Goal: Task Accomplishment & Management: Complete application form

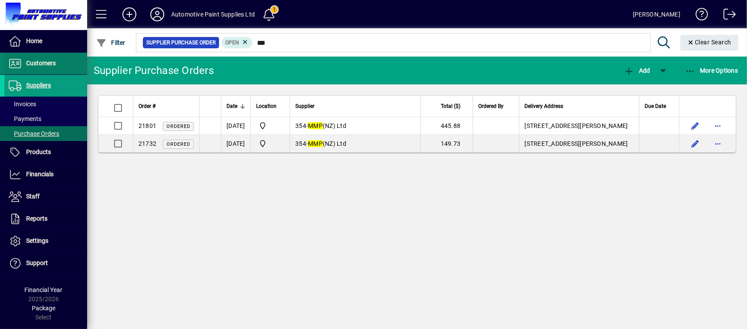
click at [62, 58] on span at bounding box center [45, 63] width 83 height 21
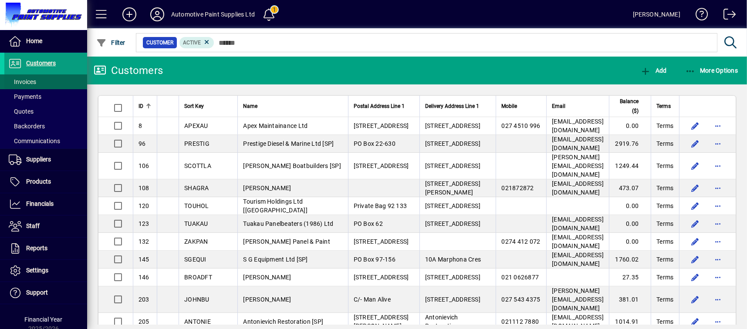
click at [65, 81] on span at bounding box center [45, 81] width 83 height 21
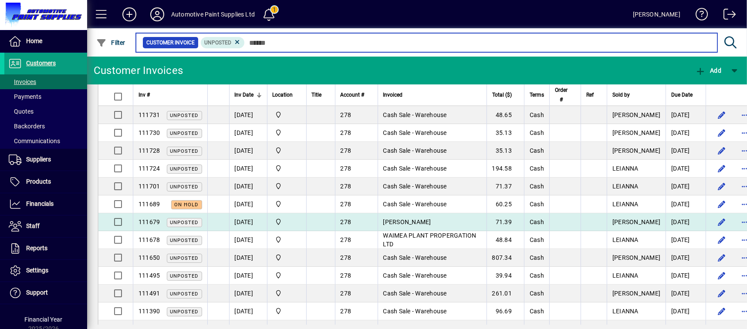
scroll to position [44, 0]
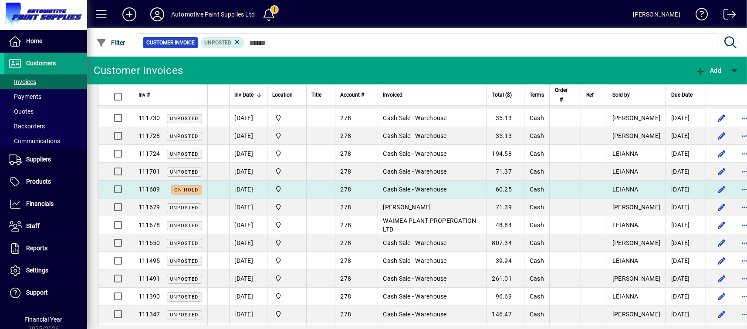
click at [392, 184] on td "Cash Sale - Warehouse" at bounding box center [432, 190] width 109 height 18
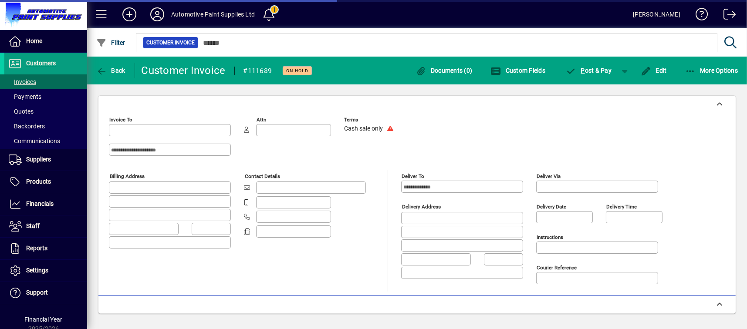
type input "**********"
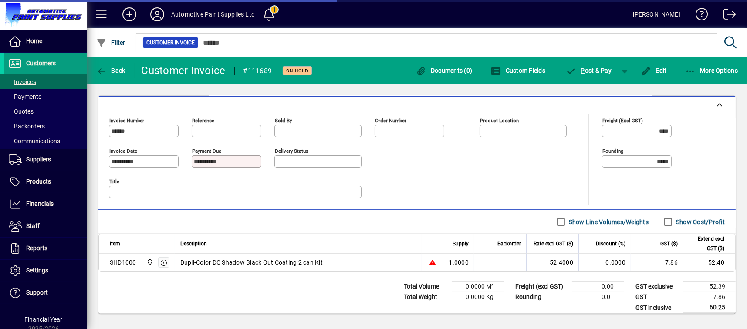
type input "**********"
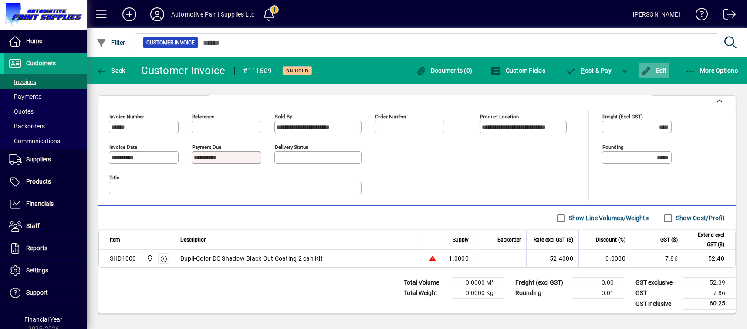
click at [647, 67] on icon "button" at bounding box center [646, 71] width 11 height 9
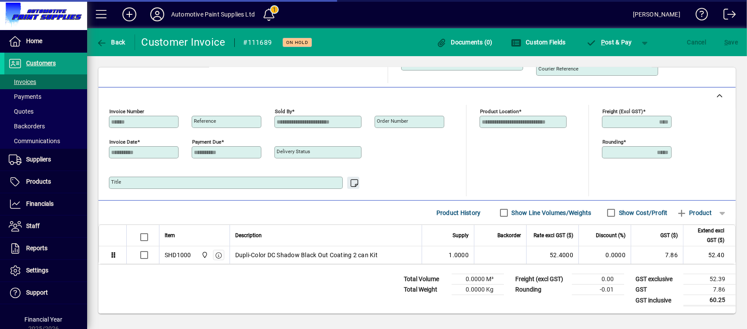
scroll to position [178, 0]
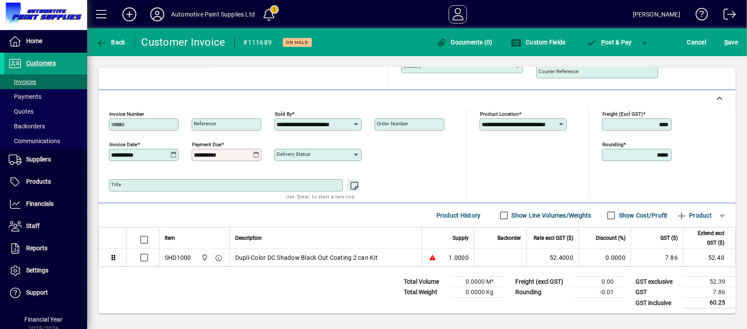
click at [256, 153] on icon at bounding box center [256, 155] width 7 height 7
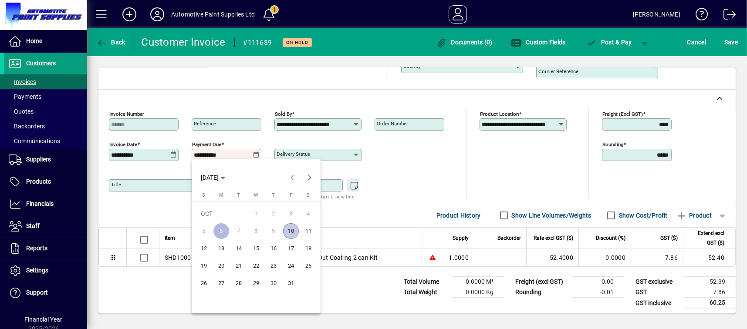
click at [272, 227] on span "9" at bounding box center [274, 232] width 16 height 16
click at [273, 233] on span "9" at bounding box center [274, 232] width 16 height 16
drag, startPoint x: 396, startPoint y: 164, endPoint x: 379, endPoint y: 163, distance: 17.0
click at [396, 164] on div at bounding box center [373, 164] width 747 height 329
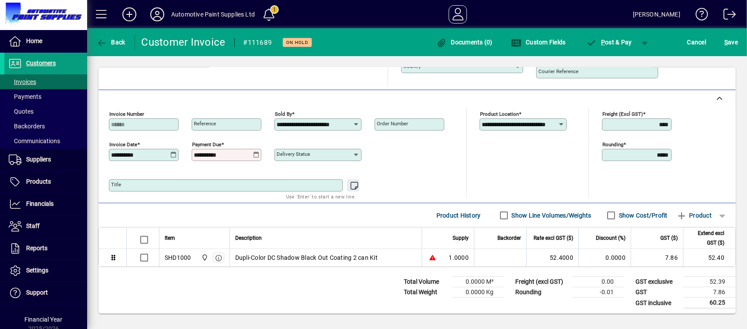
click at [169, 157] on div "**********" at bounding box center [144, 155] width 70 height 12
click at [174, 152] on icon at bounding box center [173, 155] width 7 height 7
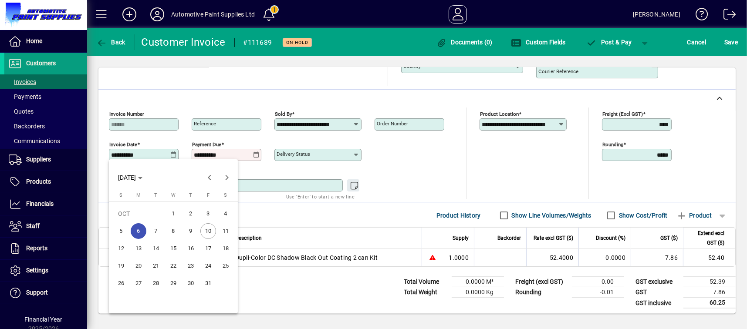
click at [192, 227] on span "9" at bounding box center [191, 232] width 16 height 16
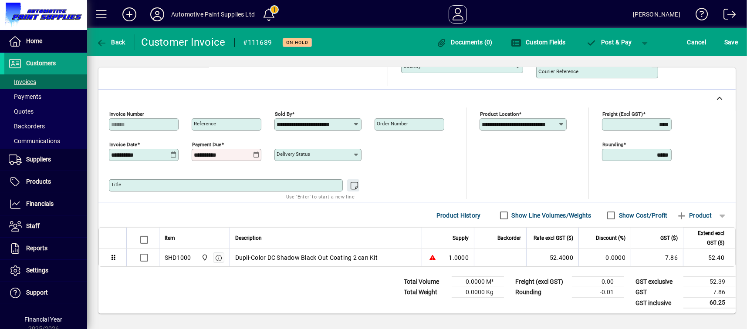
type input "**********"
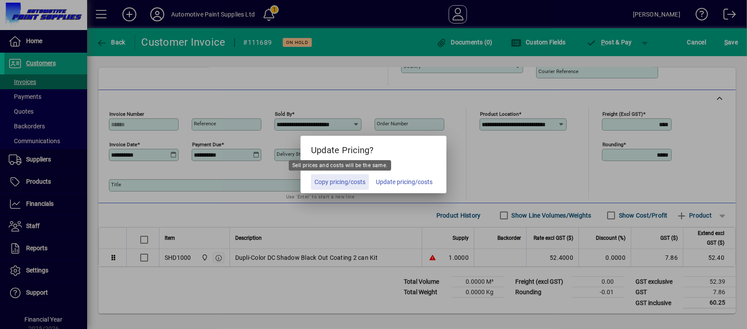
click at [331, 186] on span "Copy pricing/costs" at bounding box center [340, 182] width 51 height 9
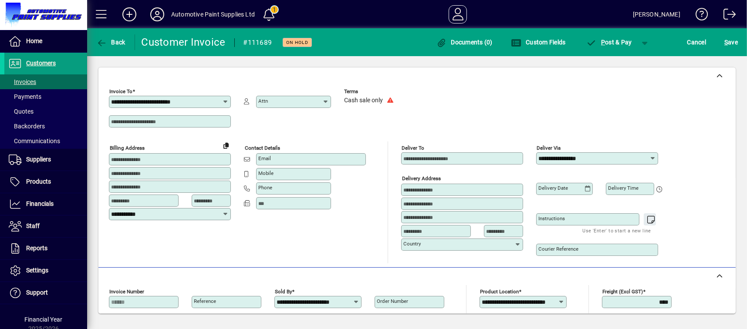
scroll to position [177, 0]
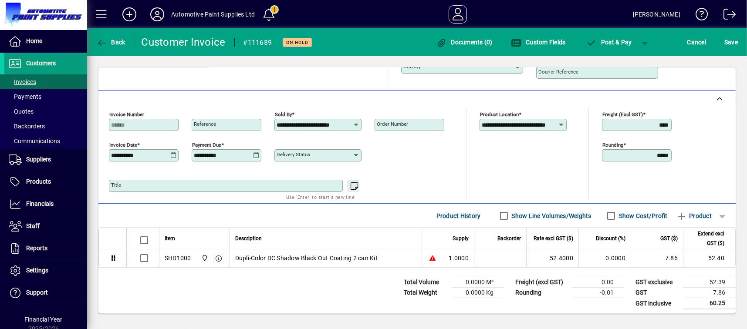
click at [720, 39] on div "S ave" at bounding box center [732, 42] width 32 height 16
click at [732, 36] on span "S ave" at bounding box center [732, 42] width 14 height 14
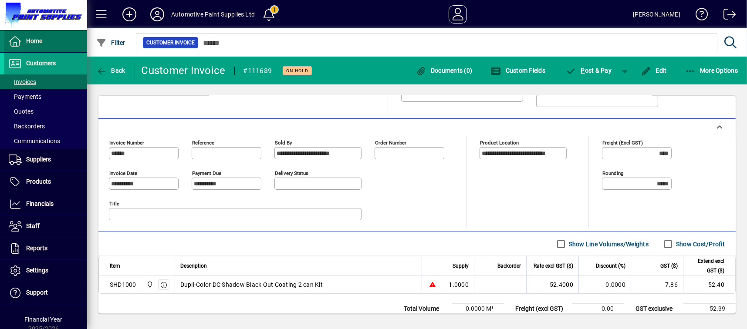
click at [45, 41] on span at bounding box center [45, 41] width 83 height 21
